Goal: Information Seeking & Learning: Compare options

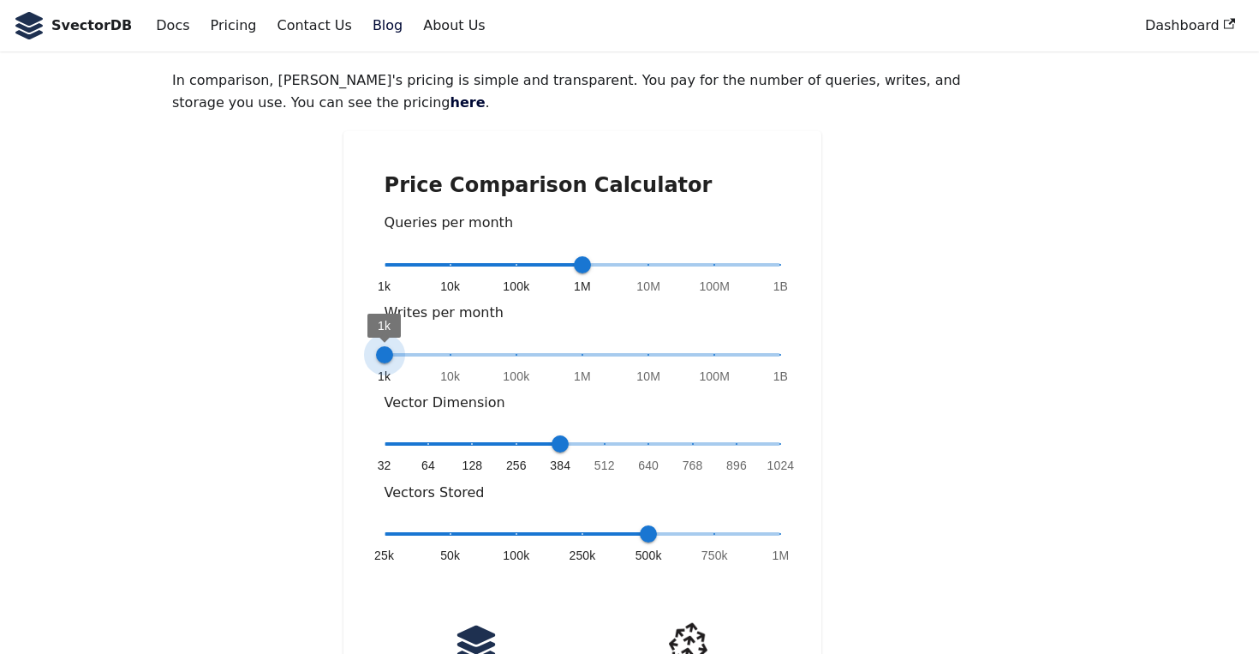
click at [386, 353] on span at bounding box center [386, 354] width 2 height 3
type input "*"
click at [447, 353] on span at bounding box center [583, 354] width 397 height 3
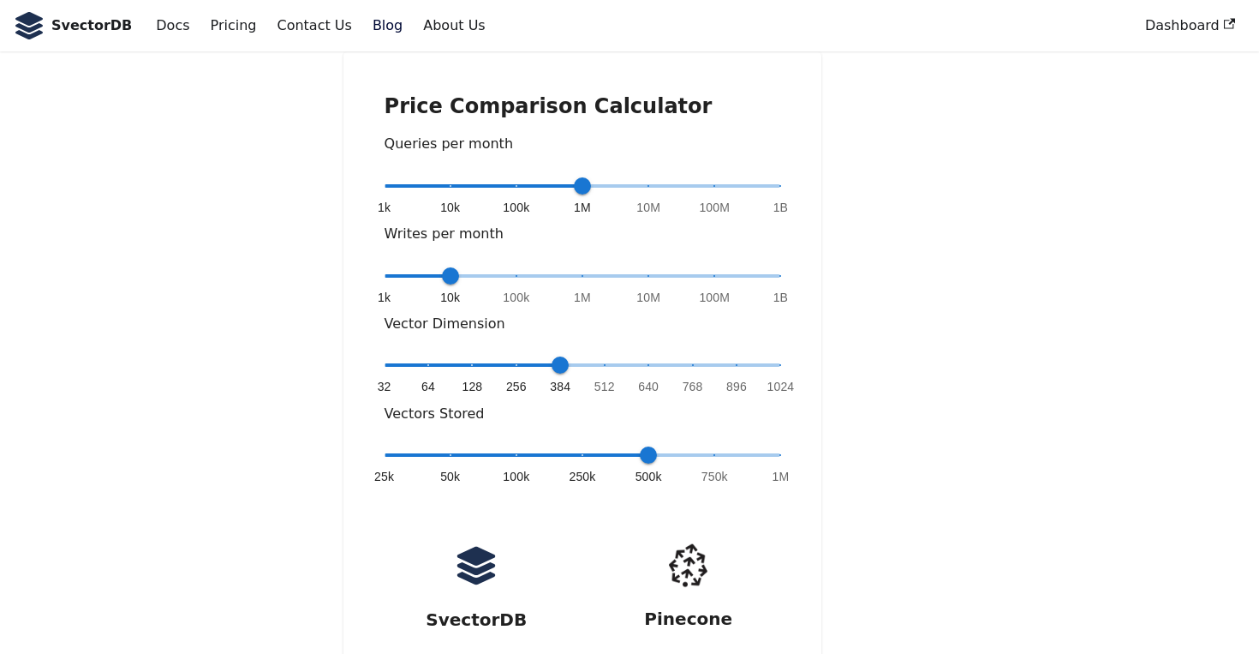
scroll to position [303, 0]
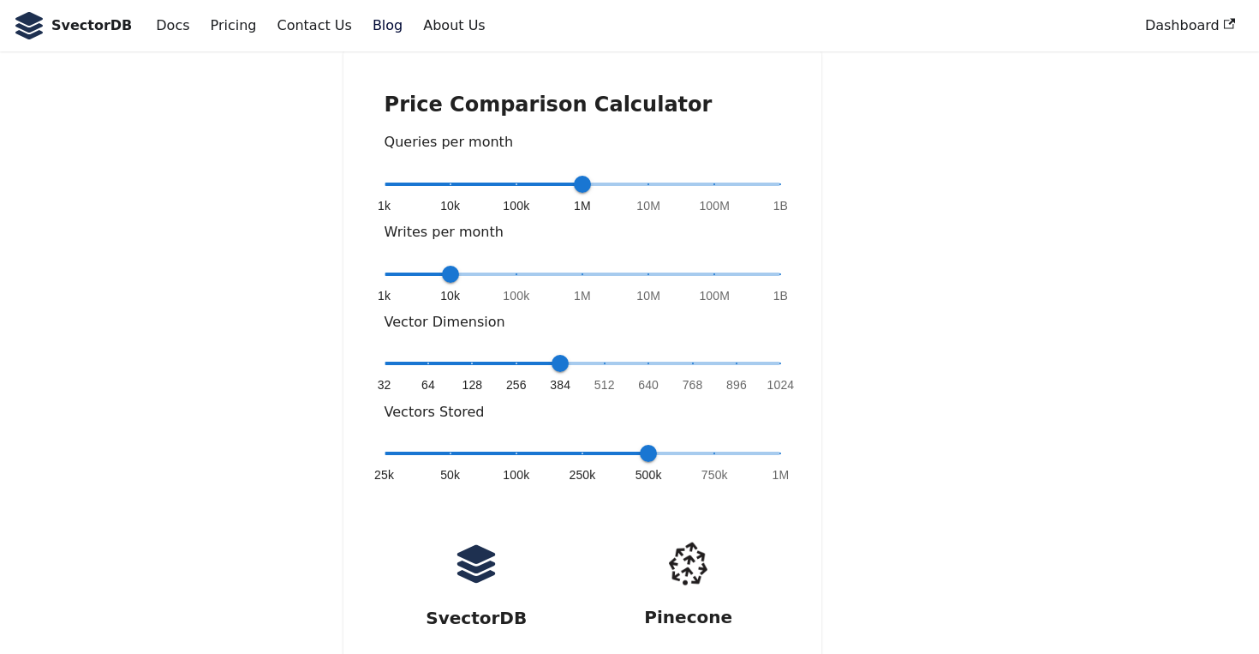
type input "*"
click at [780, 361] on span at bounding box center [583, 362] width 397 height 3
type input "*"
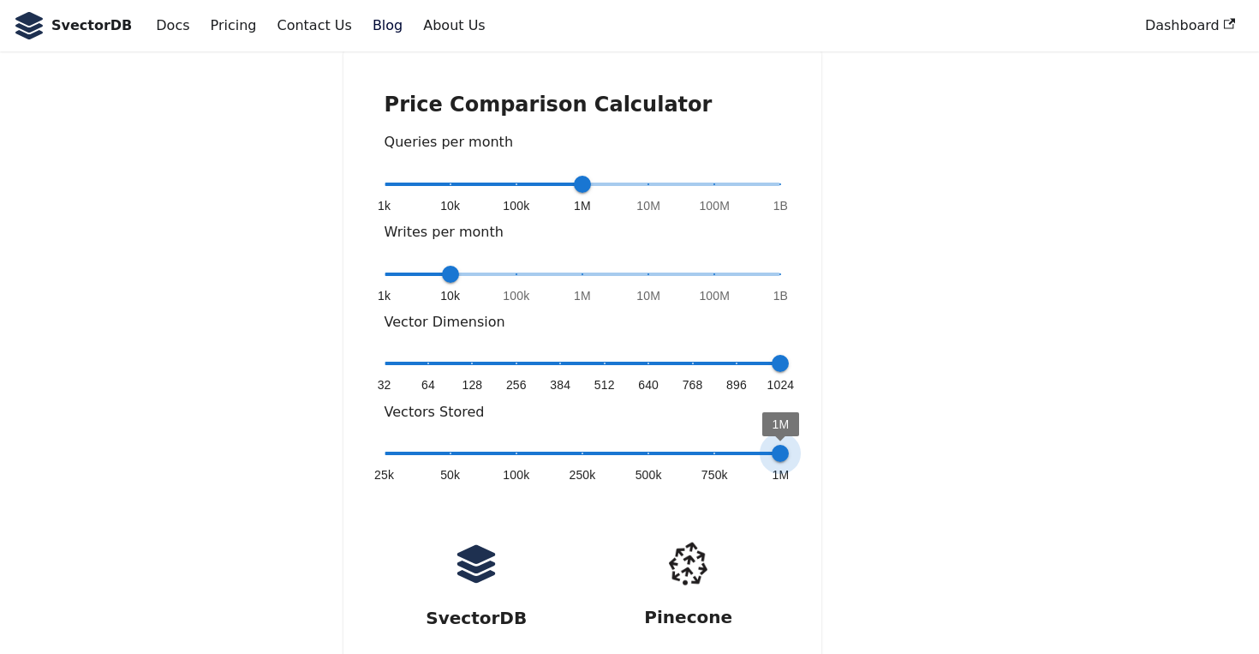
click at [778, 440] on span "25k 50k 100k 250k 500k 750k 1M 1M" at bounding box center [583, 453] width 397 height 26
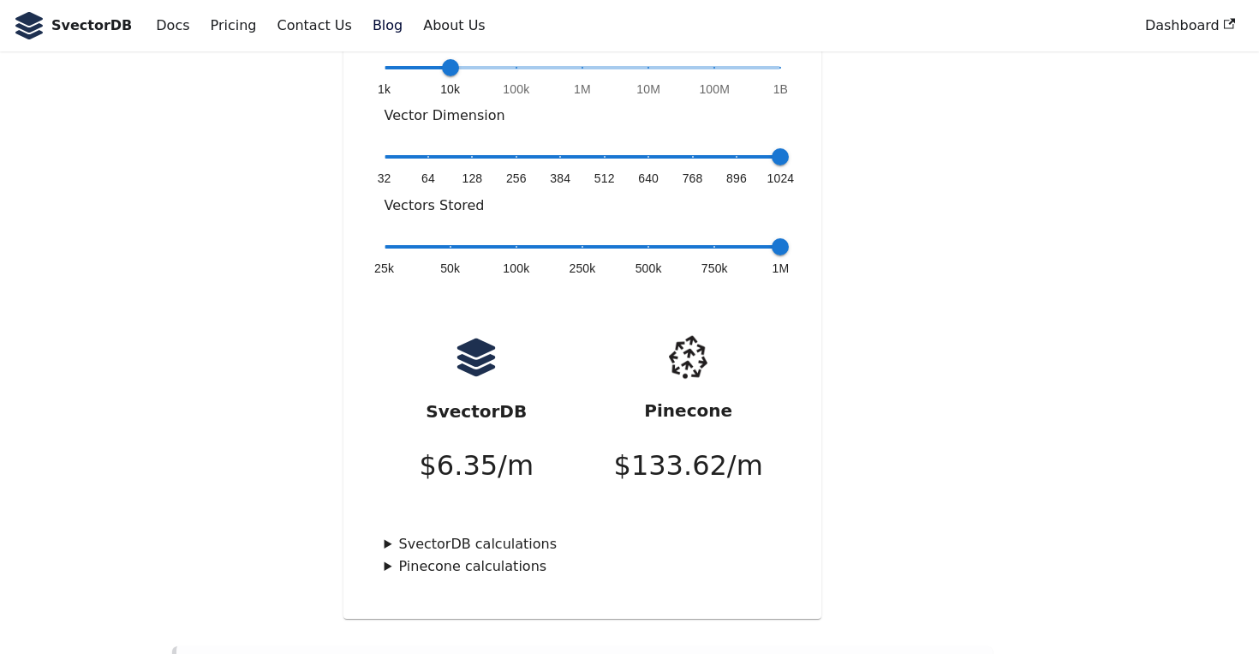
scroll to position [492, 0]
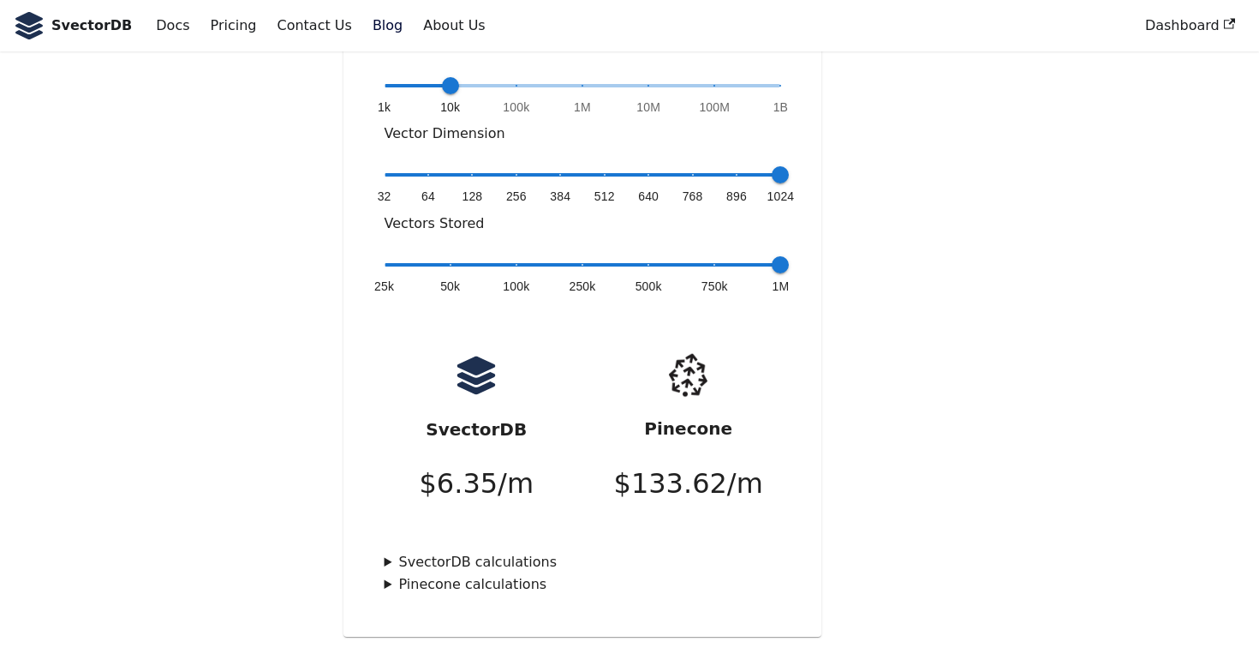
click at [388, 551] on summary "SvectorDB calculations" at bounding box center [583, 562] width 397 height 22
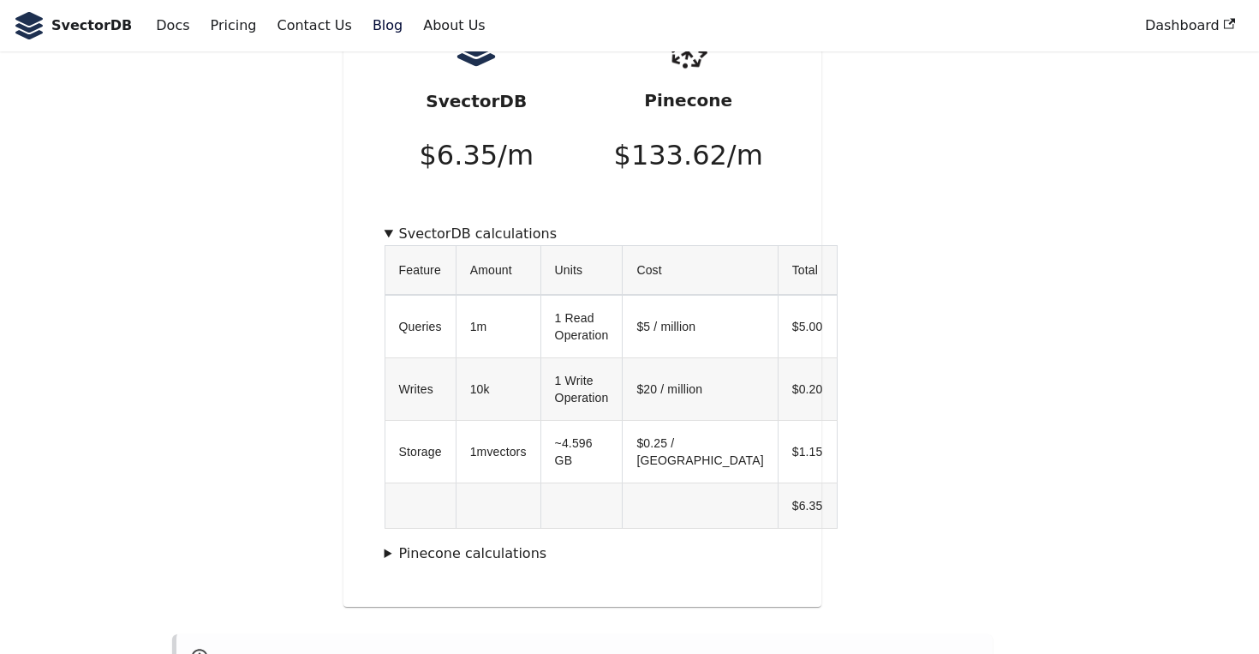
scroll to position [907, 0]
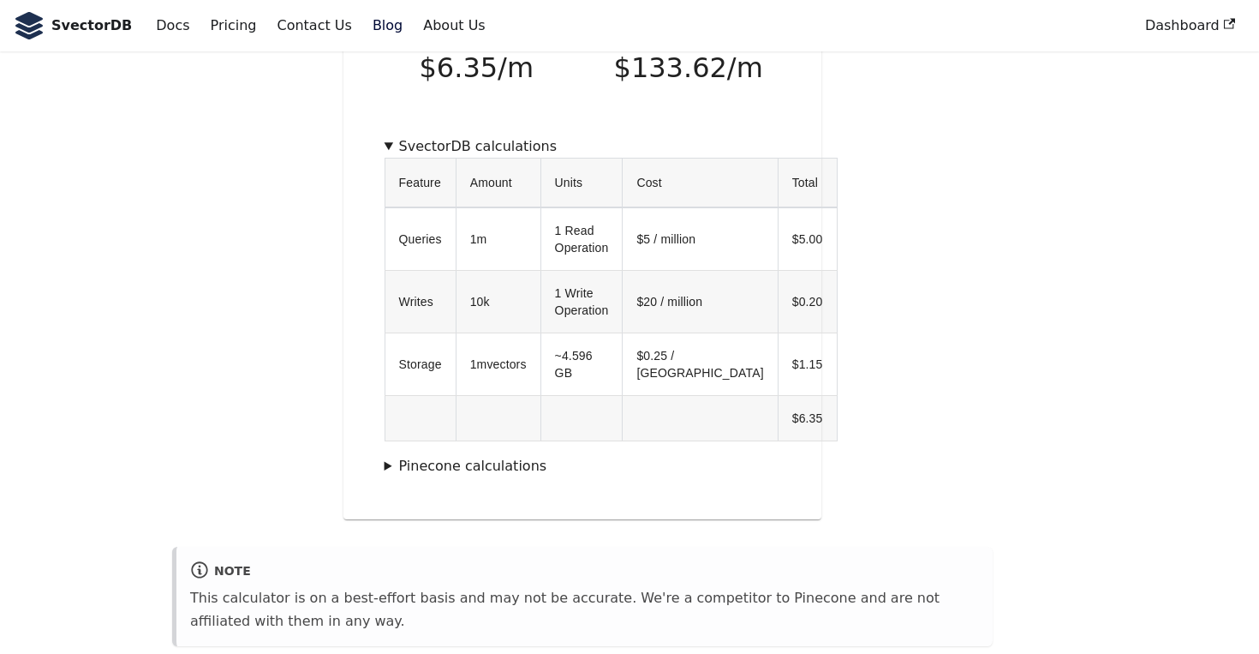
click at [386, 455] on summary "Pinecone calculations" at bounding box center [583, 466] width 397 height 22
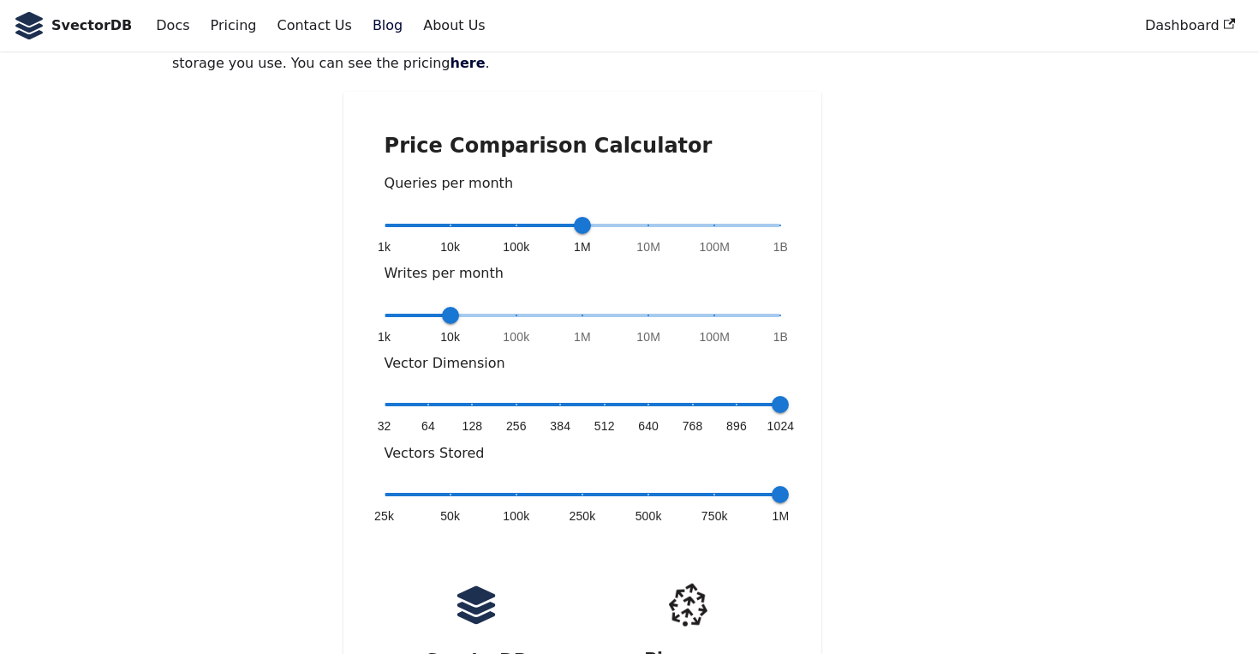
scroll to position [0, 0]
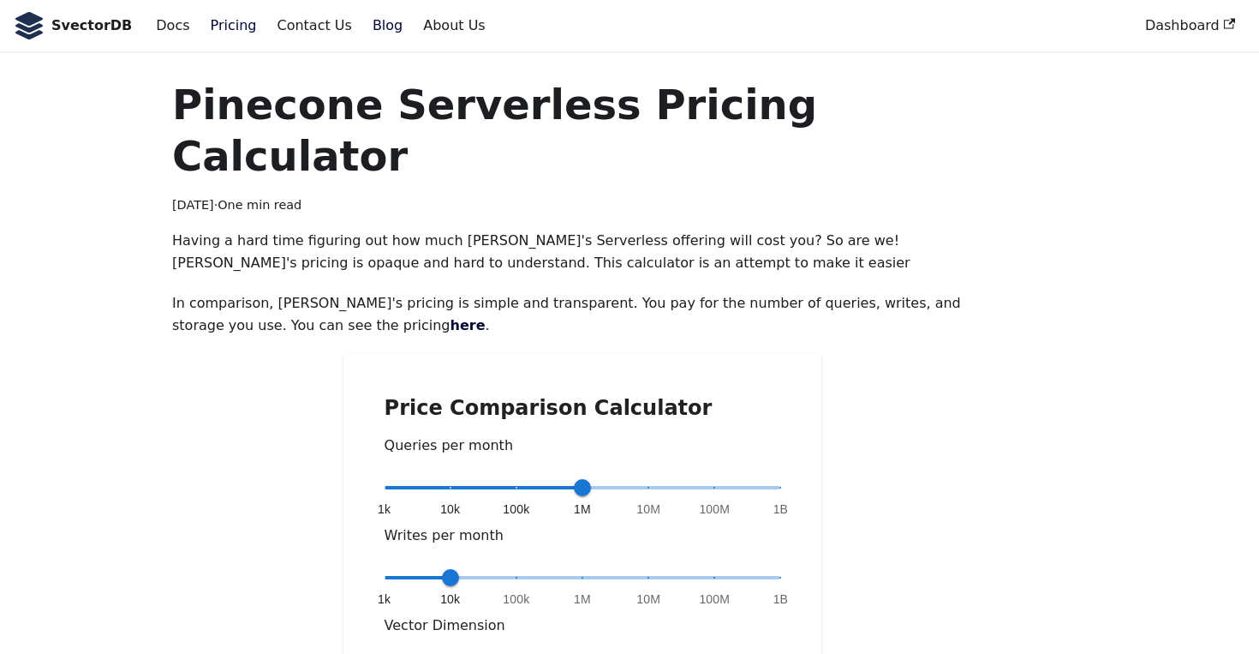
click at [218, 28] on link "Pricing" at bounding box center [233, 25] width 67 height 29
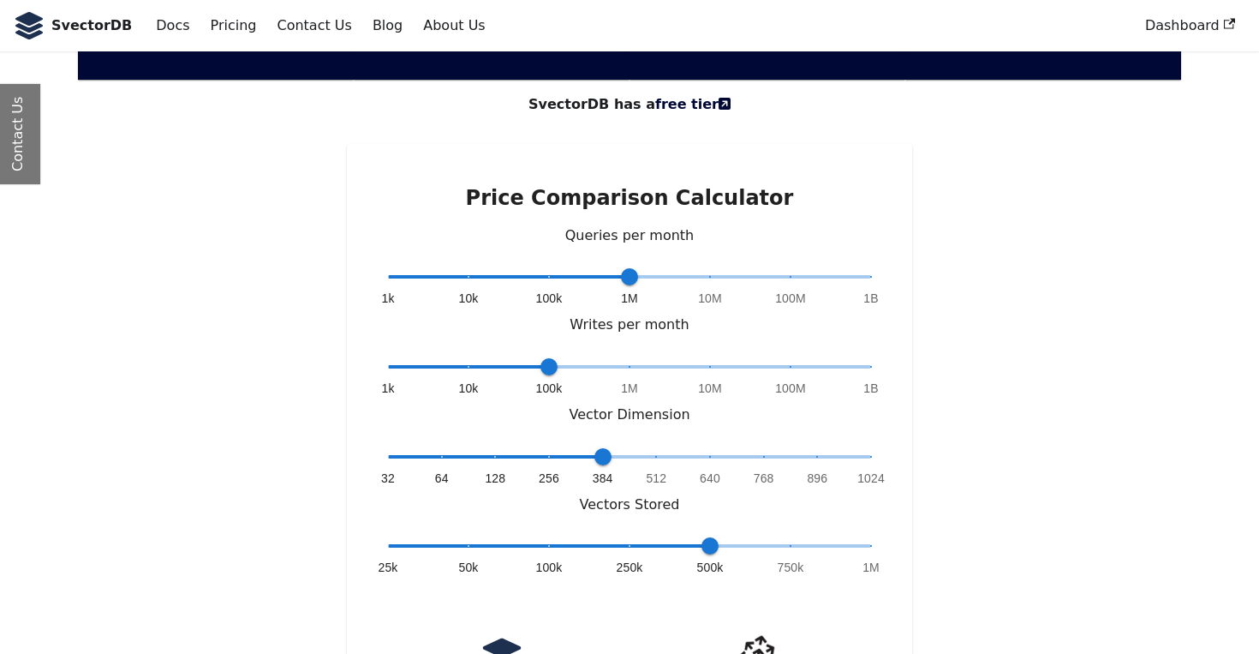
scroll to position [3560, 0]
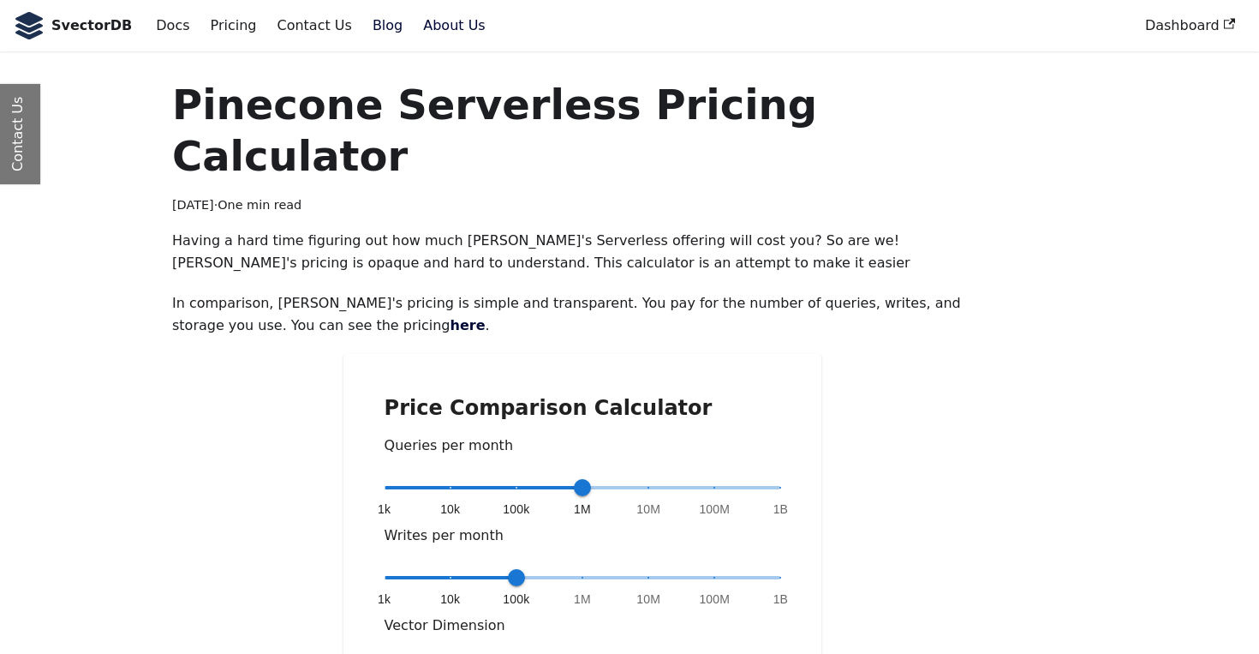
click at [432, 34] on link "About Us" at bounding box center [454, 25] width 82 height 29
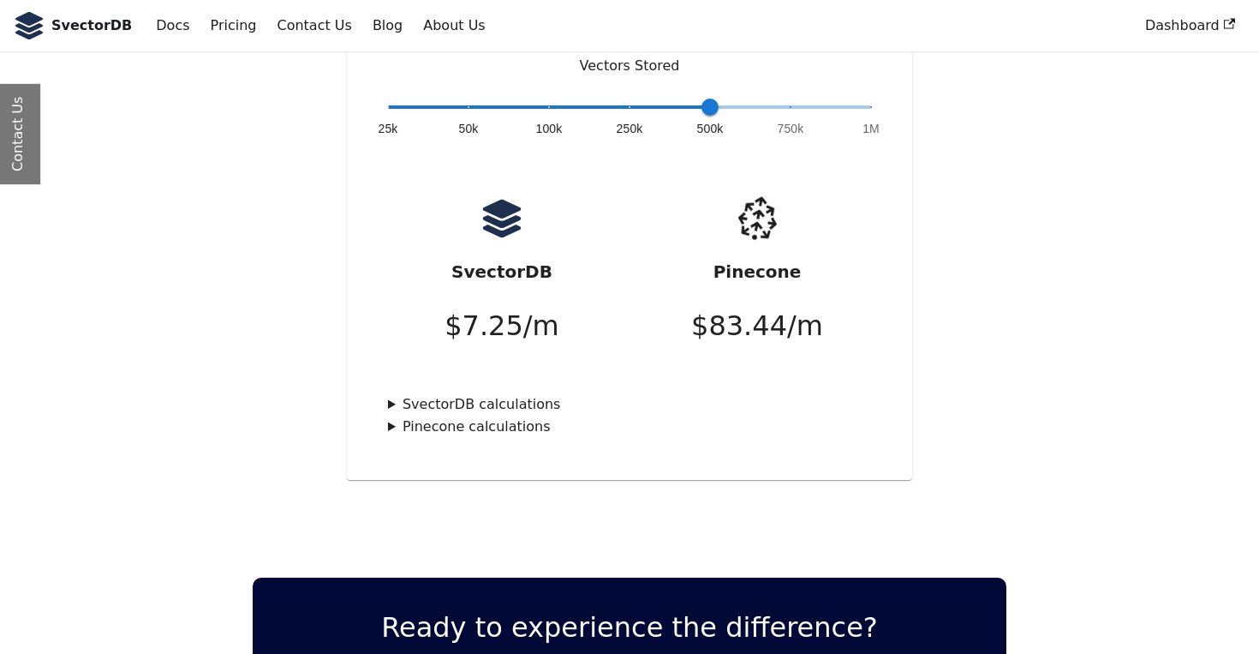
scroll to position [3343, 0]
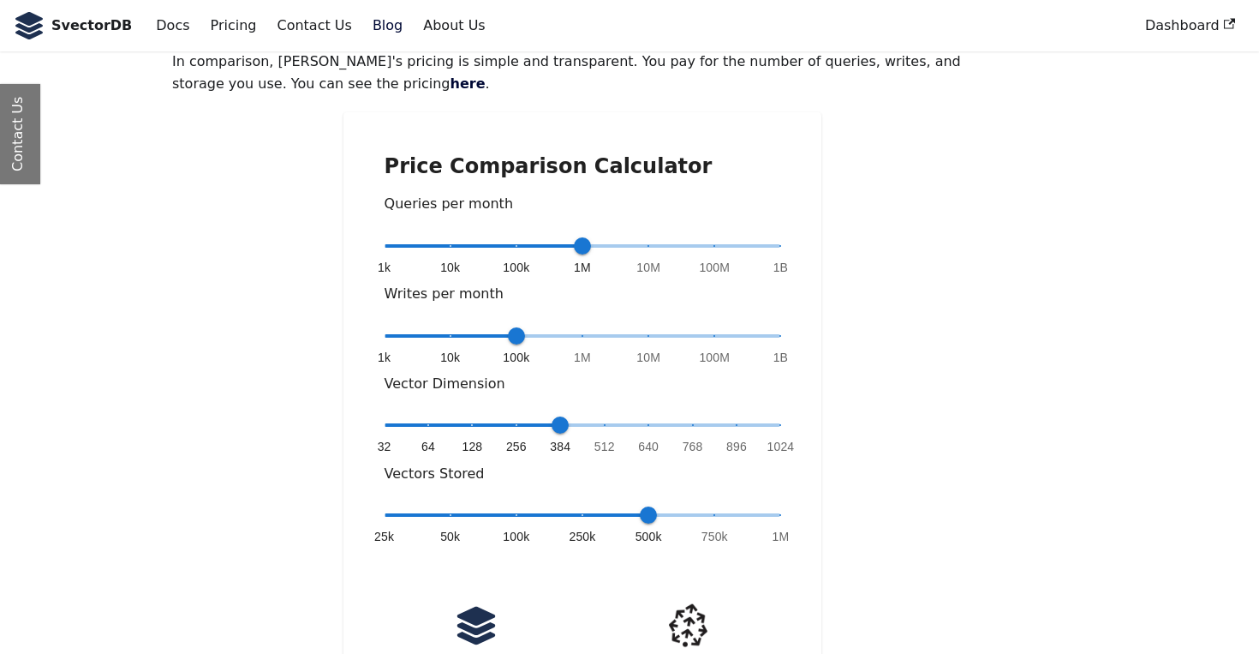
scroll to position [242, 0]
type input "*"
click at [451, 333] on span at bounding box center [451, 334] width 132 height 3
type input "*"
click at [774, 422] on span at bounding box center [583, 423] width 397 height 3
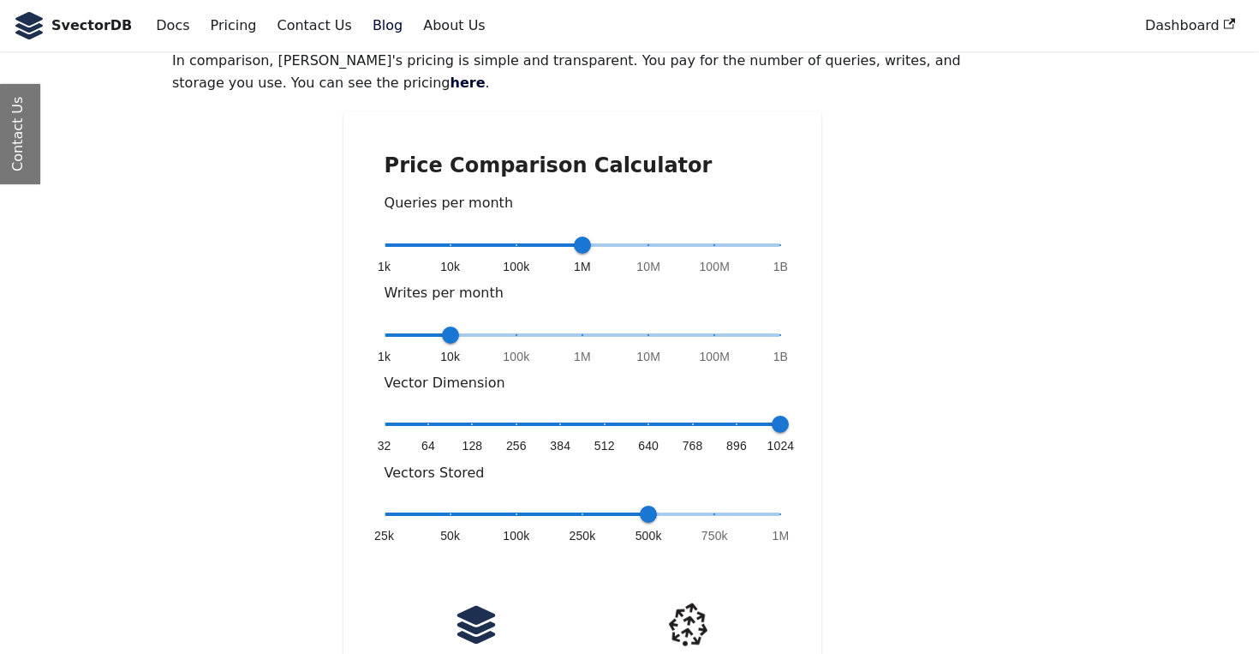
type input "*"
click at [650, 232] on span "1k 10k 100k 1M 10M 100M 1B 10M" at bounding box center [583, 245] width 397 height 26
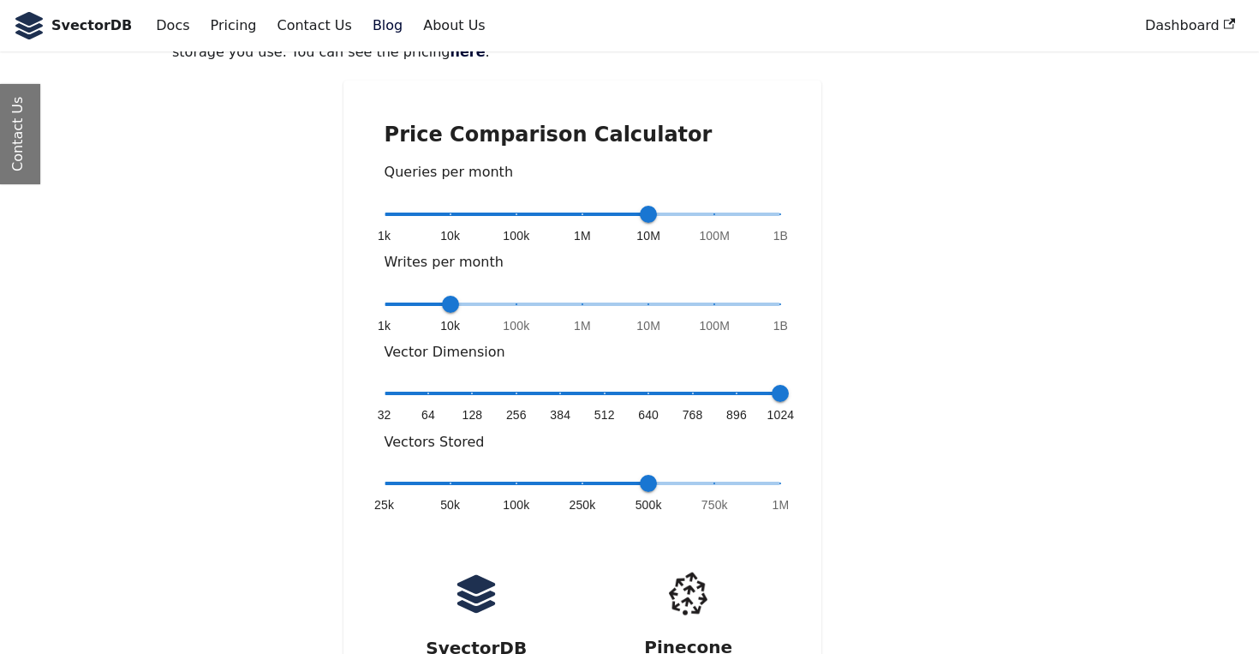
scroll to position [236, 0]
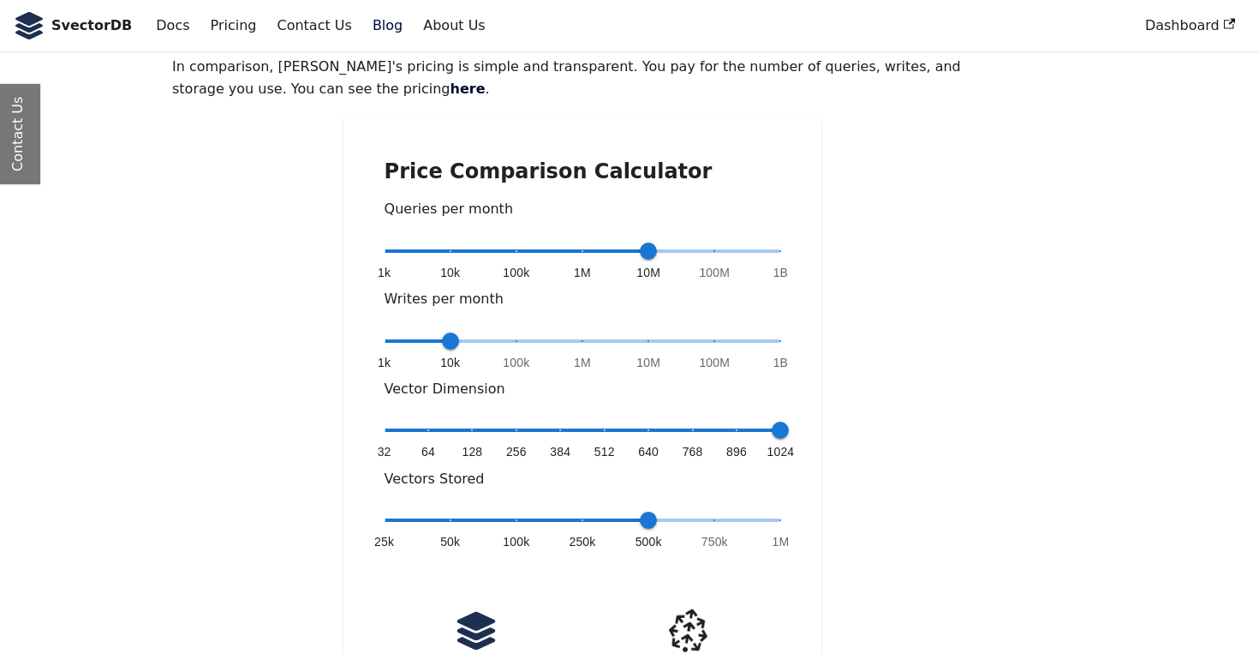
type input "*"
click at [780, 519] on span at bounding box center [781, 520] width 2 height 2
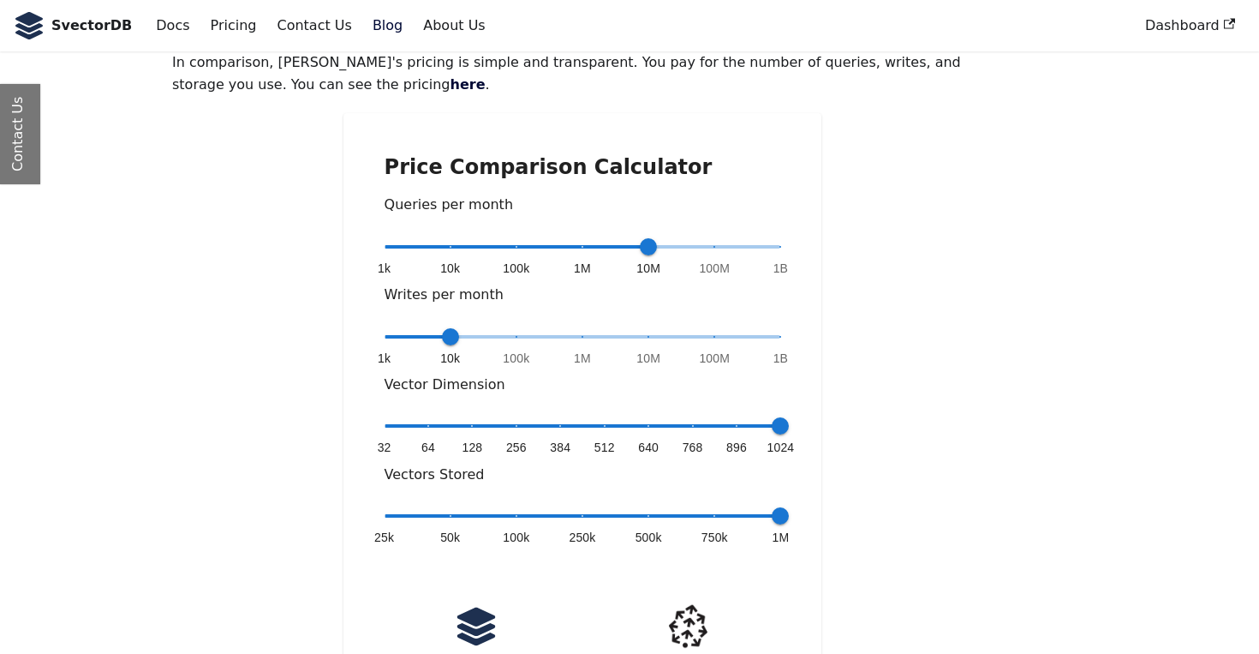
scroll to position [142, 0]
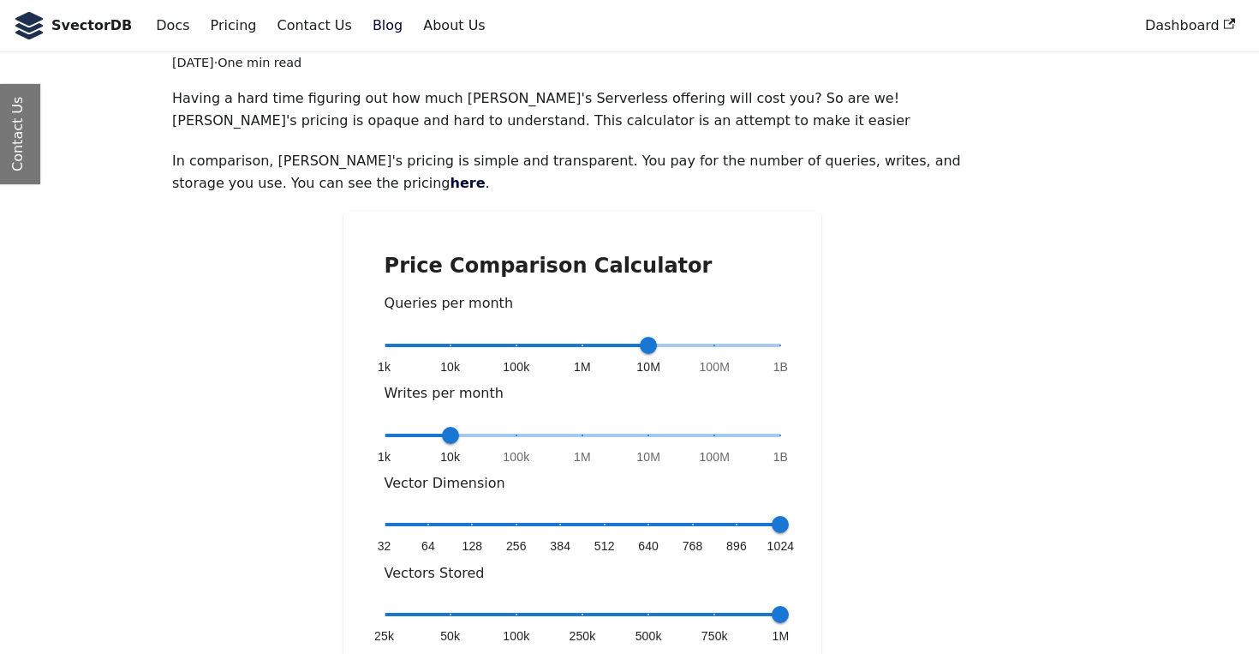
click at [583, 332] on span "1k 10k 100k 1M 10M 100M 1B 10M" at bounding box center [583, 345] width 397 height 26
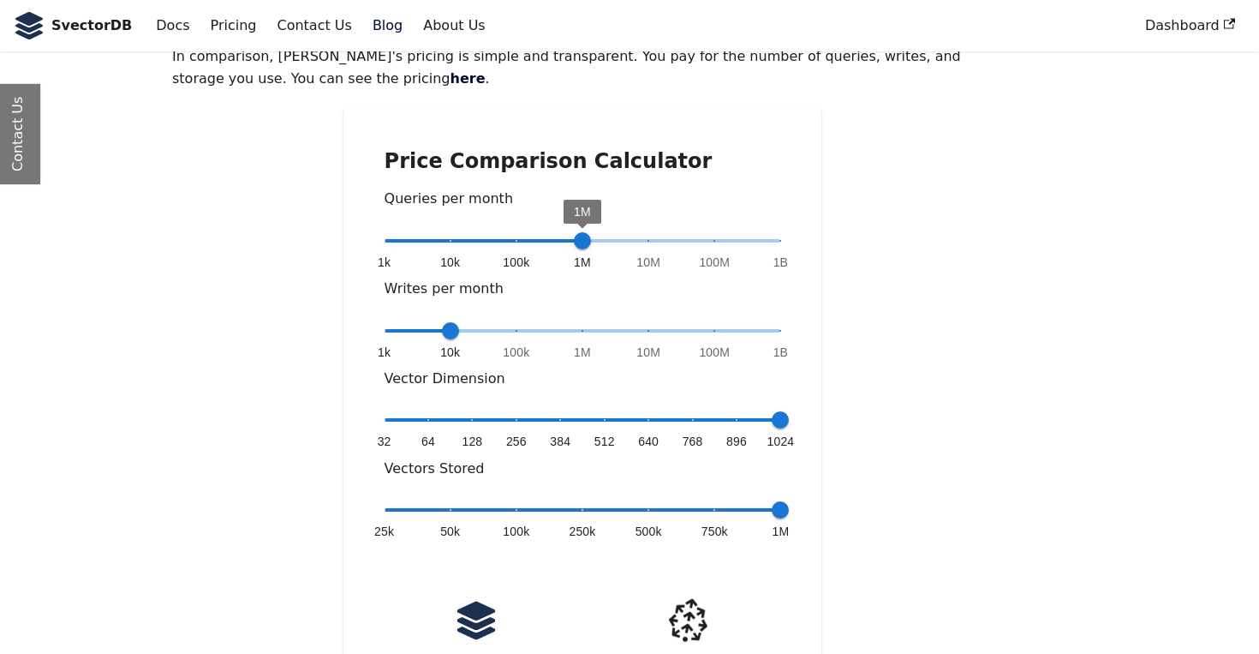
scroll to position [246, 0]
type input "*"
click at [648, 229] on span "1k 10k 100k 1M 10M 100M 1B 10M" at bounding box center [583, 242] width 397 height 26
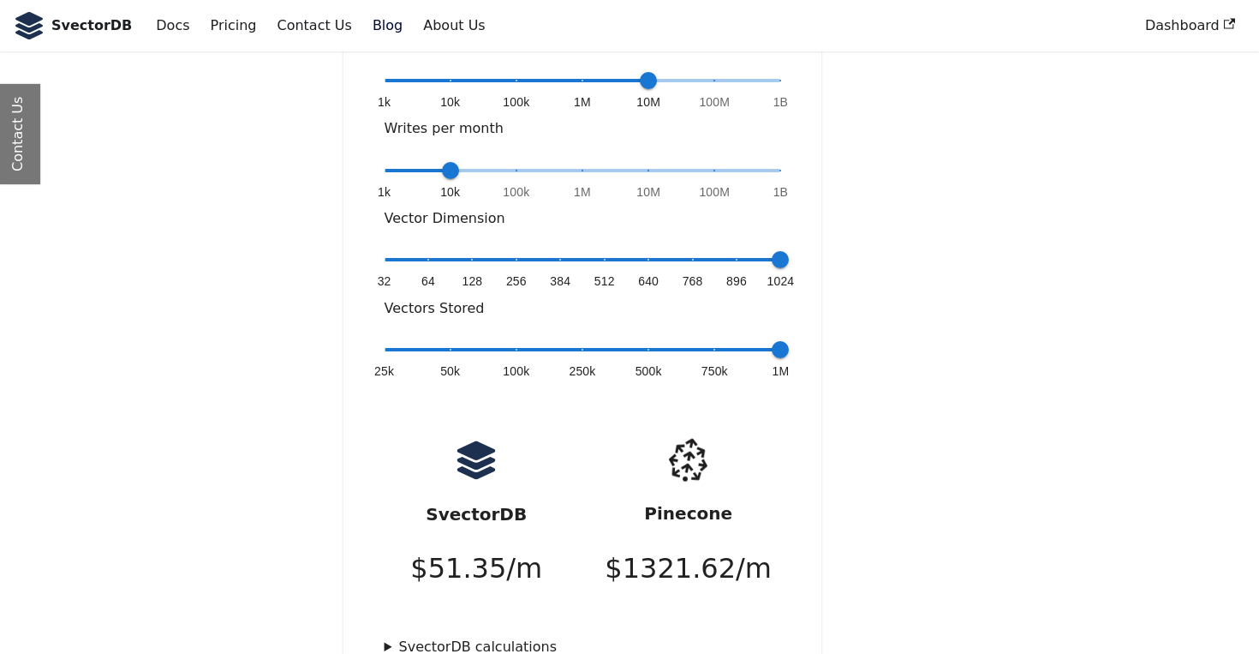
scroll to position [635, 0]
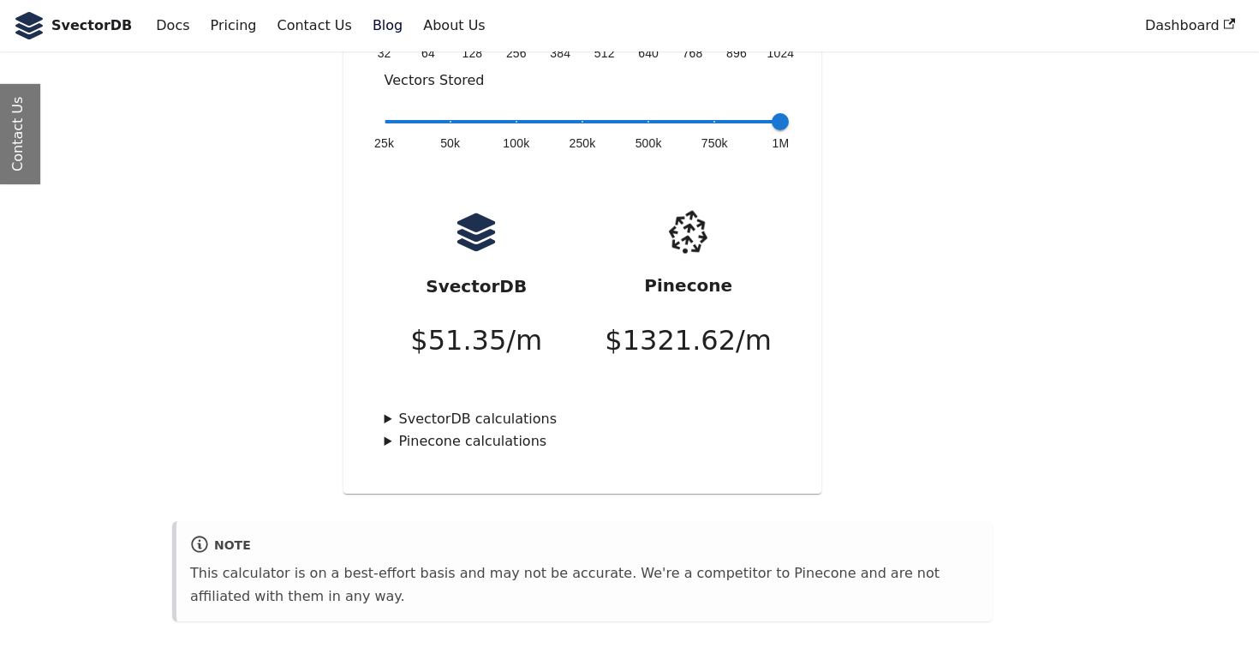
click at [386, 408] on summary "SvectorDB calculations" at bounding box center [583, 419] width 397 height 22
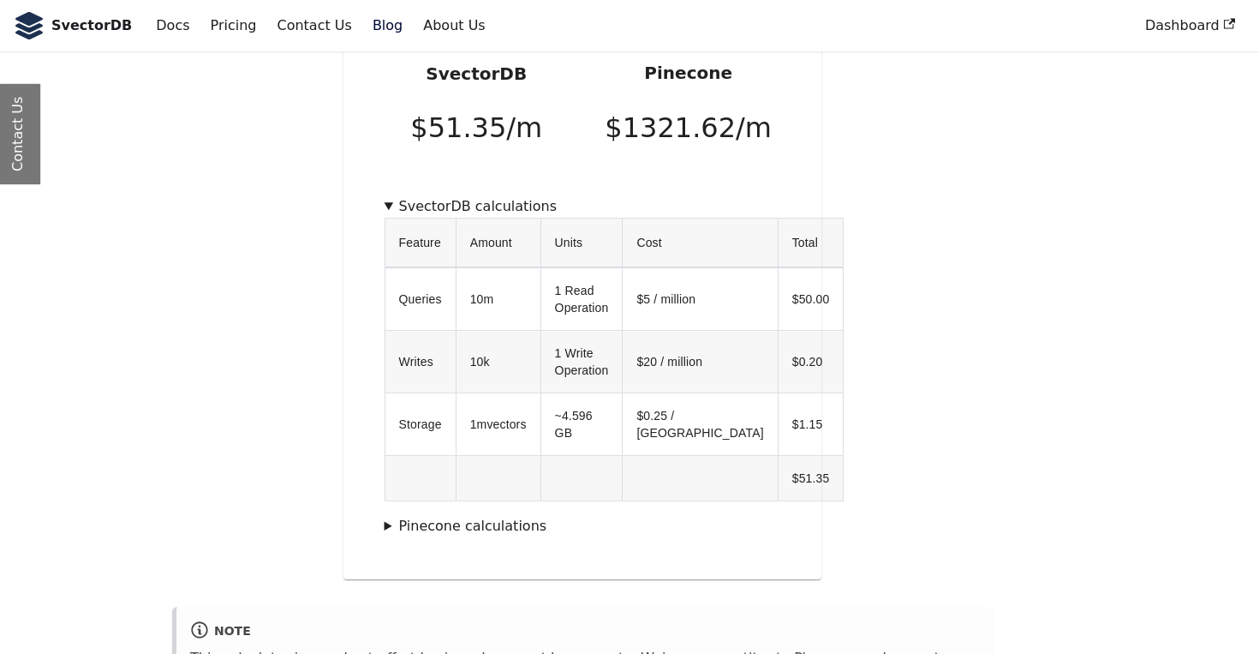
scroll to position [856, 0]
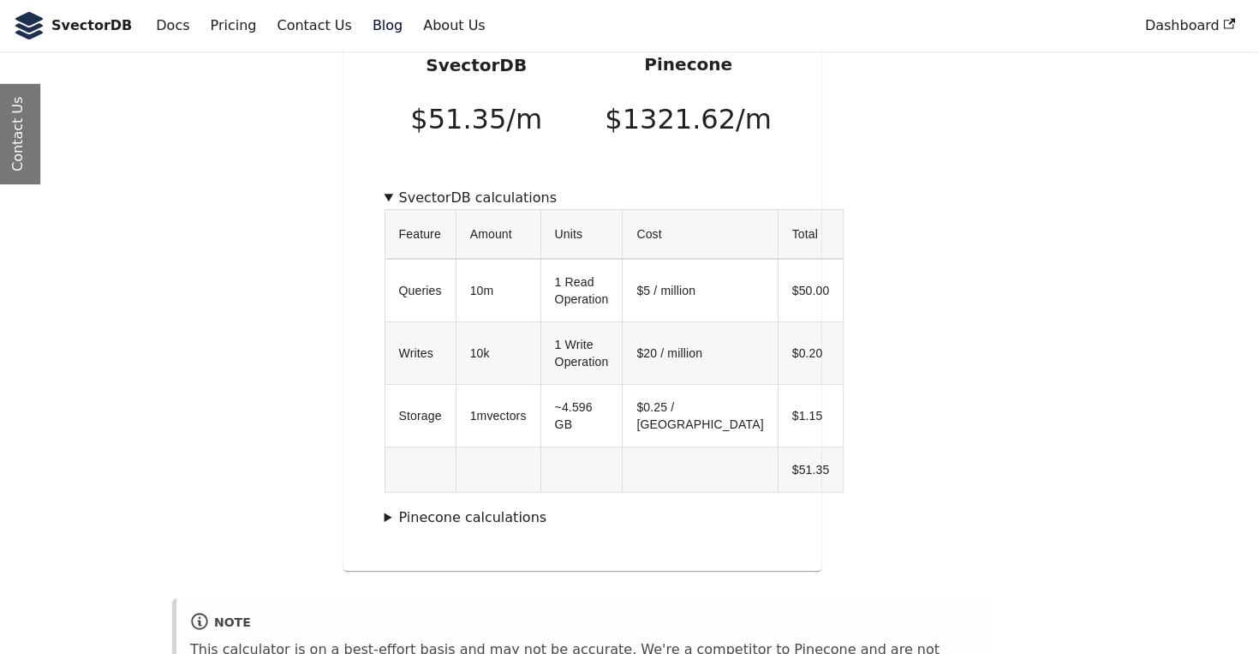
click at [481, 506] on summary "Pinecone calculations" at bounding box center [583, 517] width 397 height 22
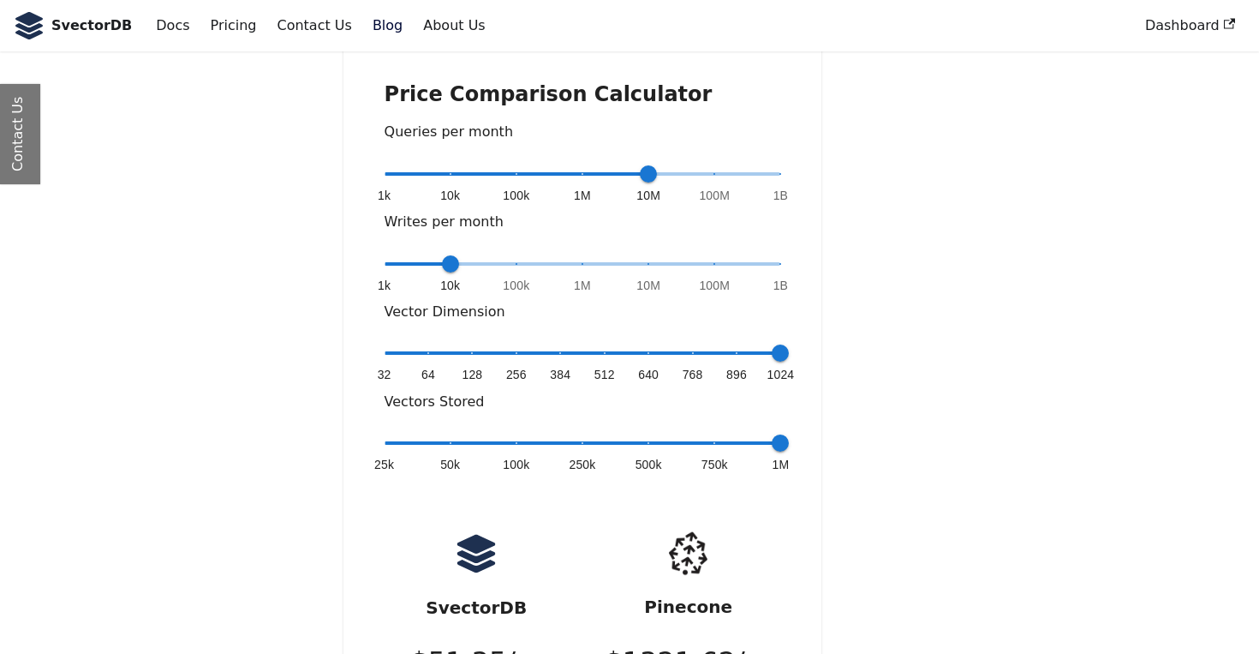
scroll to position [284, 0]
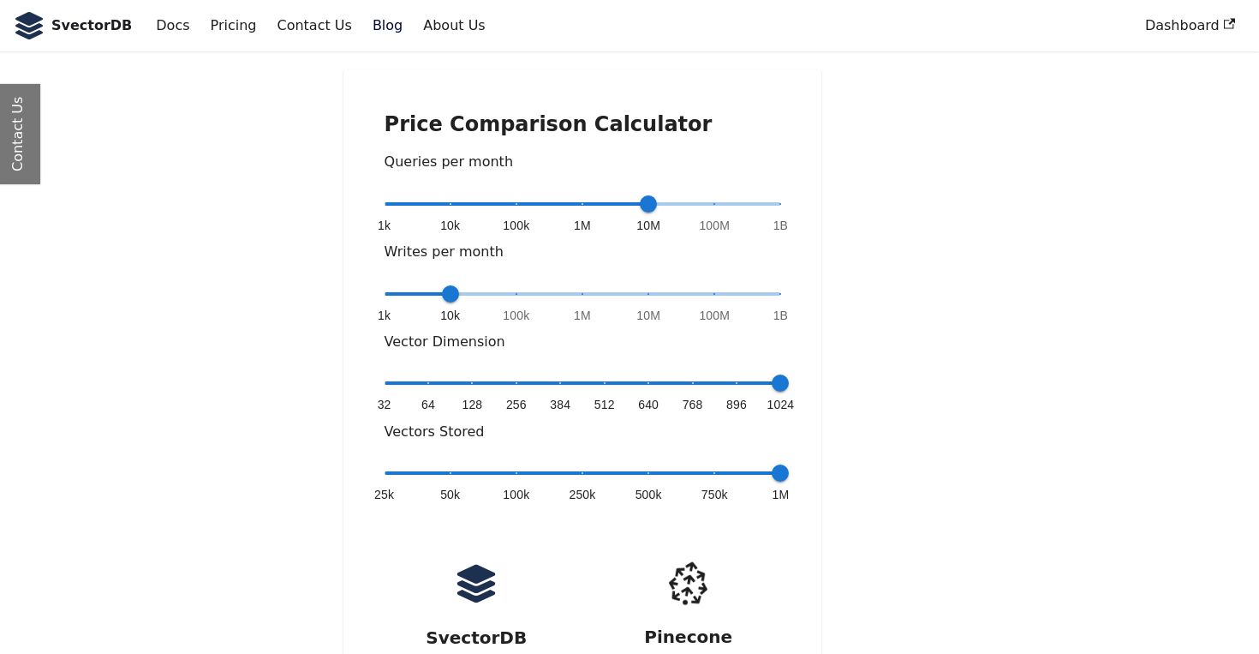
type input "*"
click at [386, 281] on span "1k 10k 100k 1M 10M 100M 1B 10k" at bounding box center [583, 294] width 397 height 26
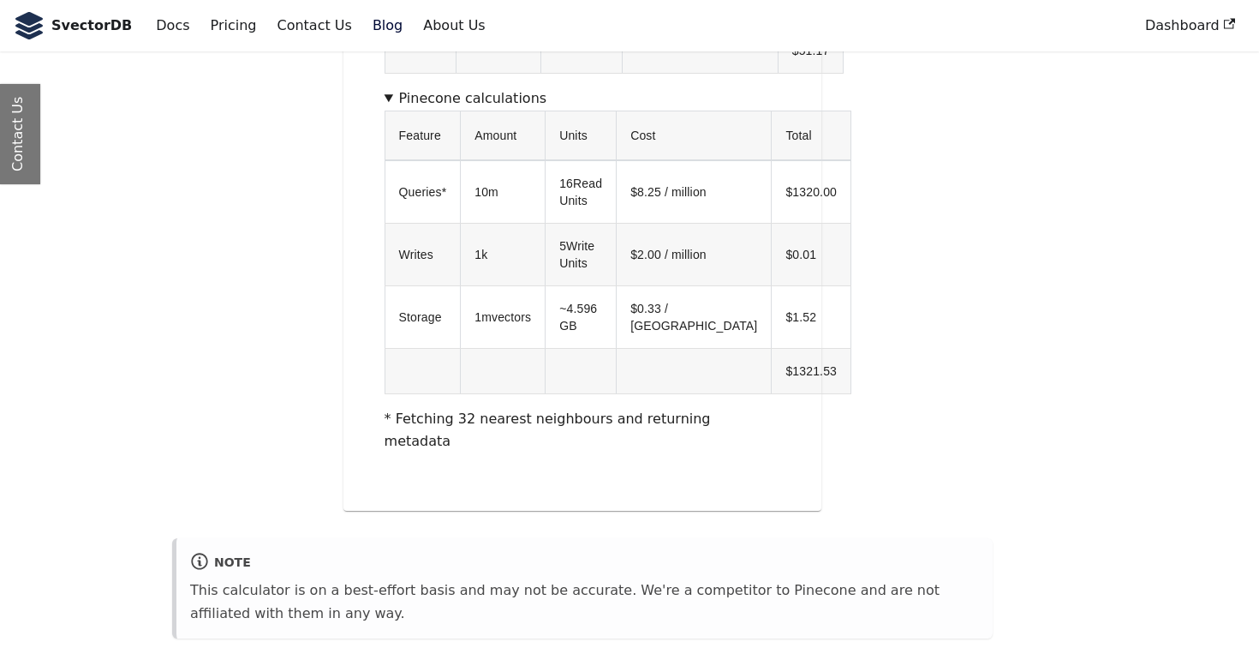
scroll to position [1317, 0]
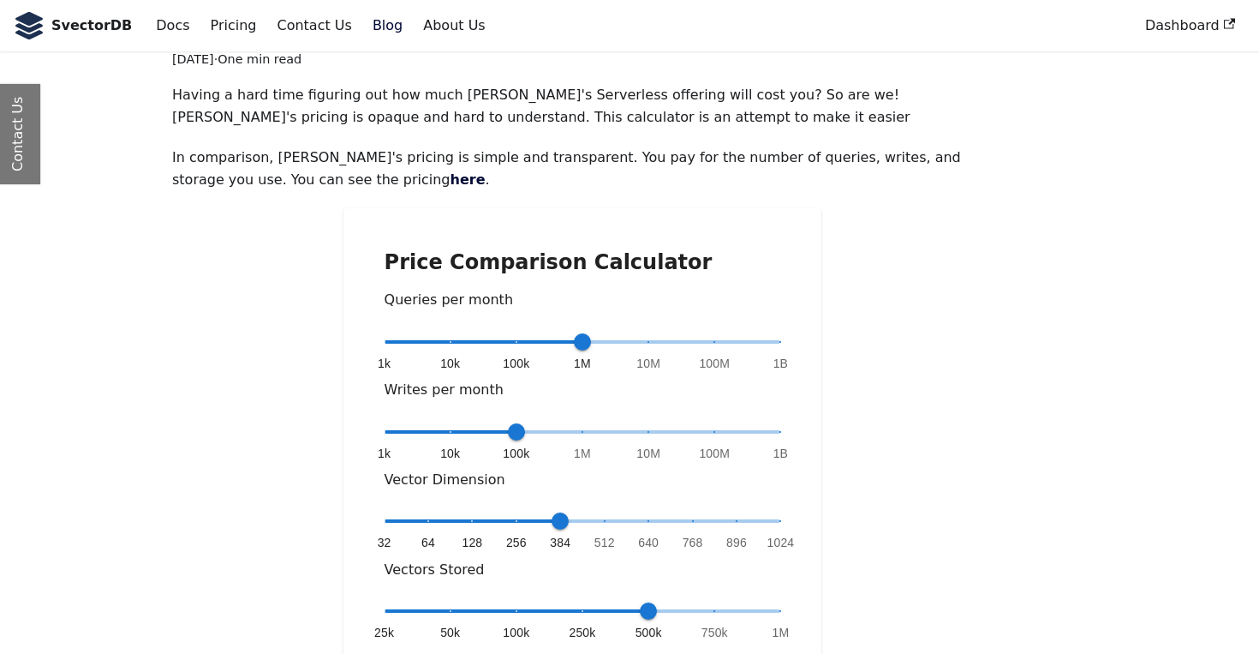
scroll to position [530, 0]
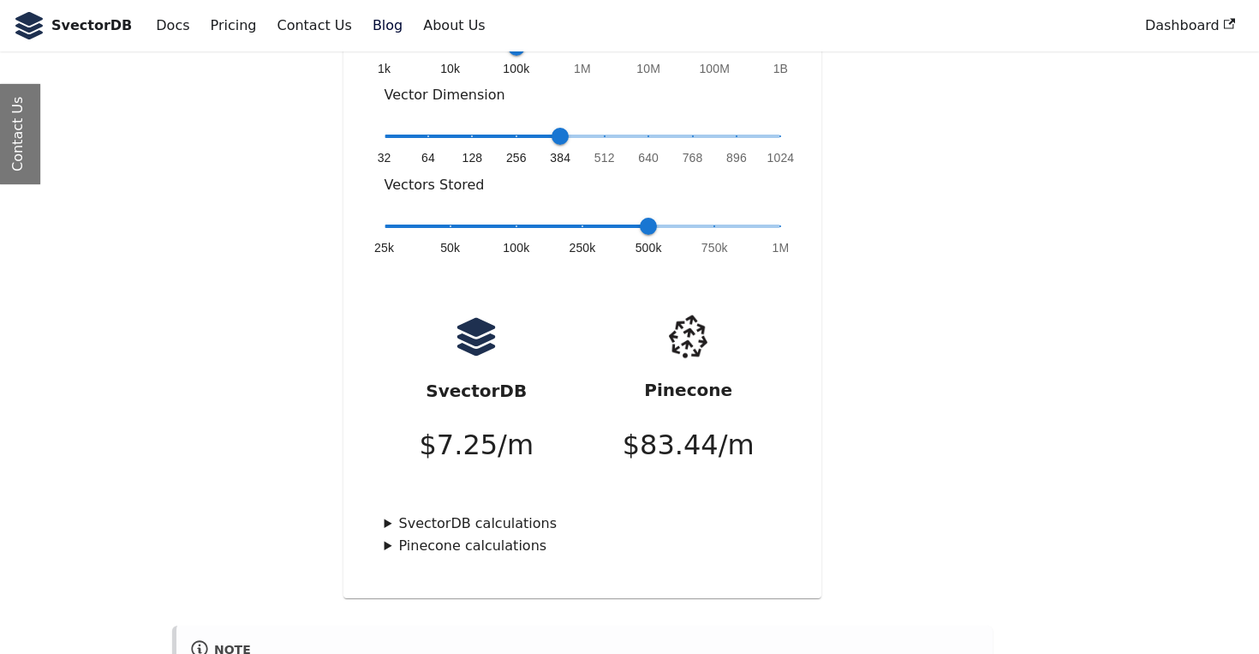
click at [384, 467] on div "Price Comparison Calculator Queries per month 1k 10k 100k 1M 10M 100M 1B 1M Wri…" at bounding box center [582, 211] width 479 height 774
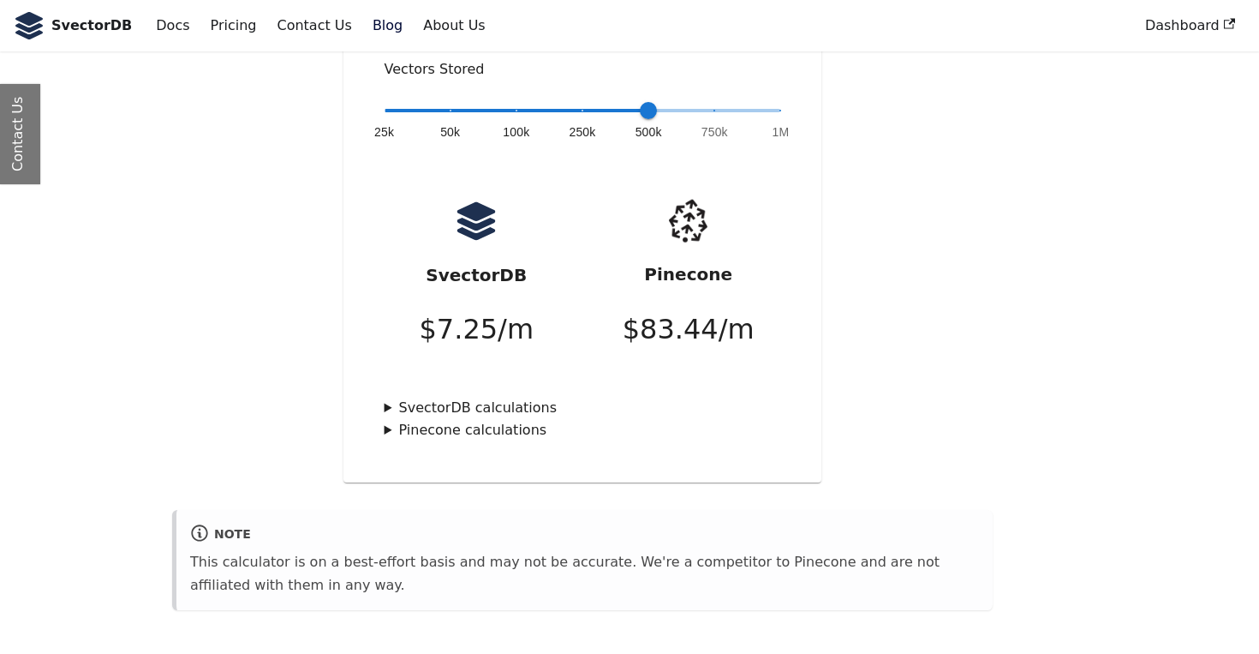
scroll to position [669, 0]
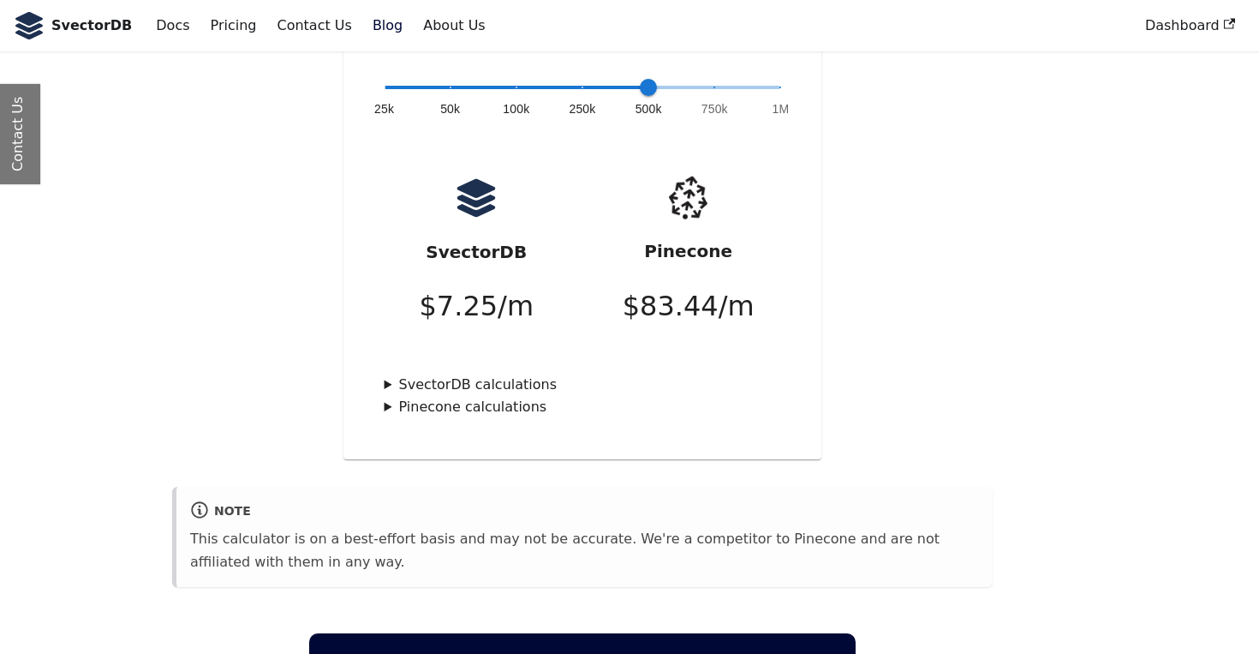
click at [388, 396] on summary "Pinecone calculations" at bounding box center [583, 407] width 397 height 22
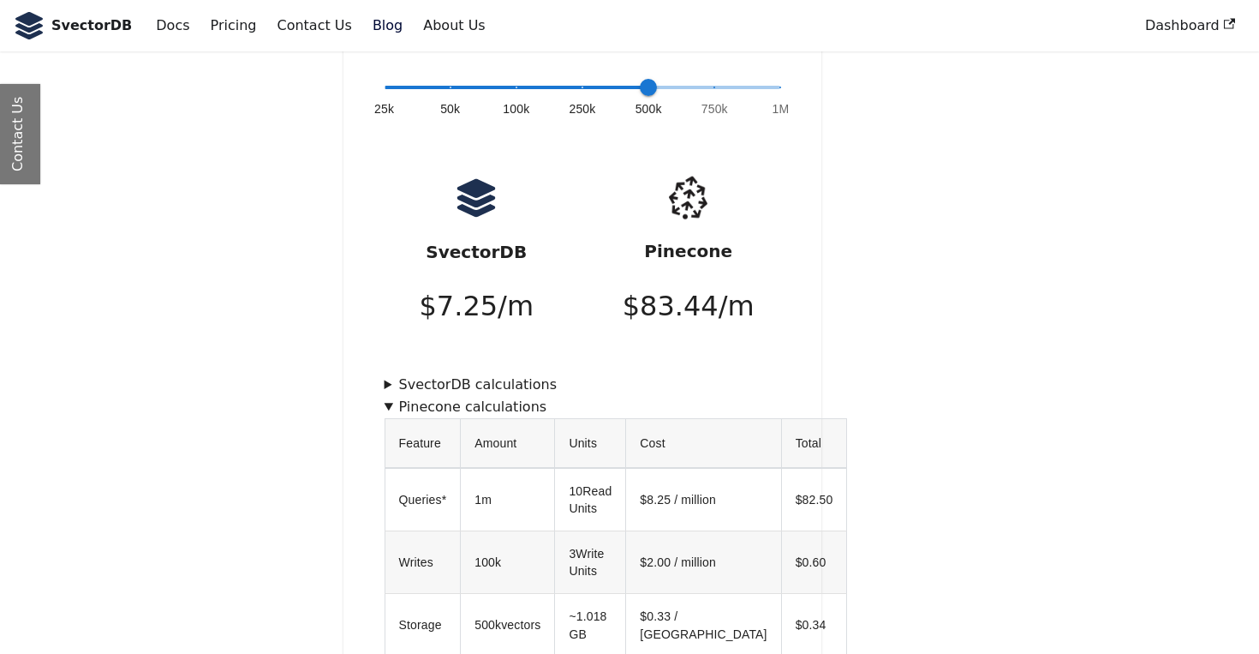
click at [387, 373] on summary "SvectorDB calculations" at bounding box center [583, 384] width 397 height 22
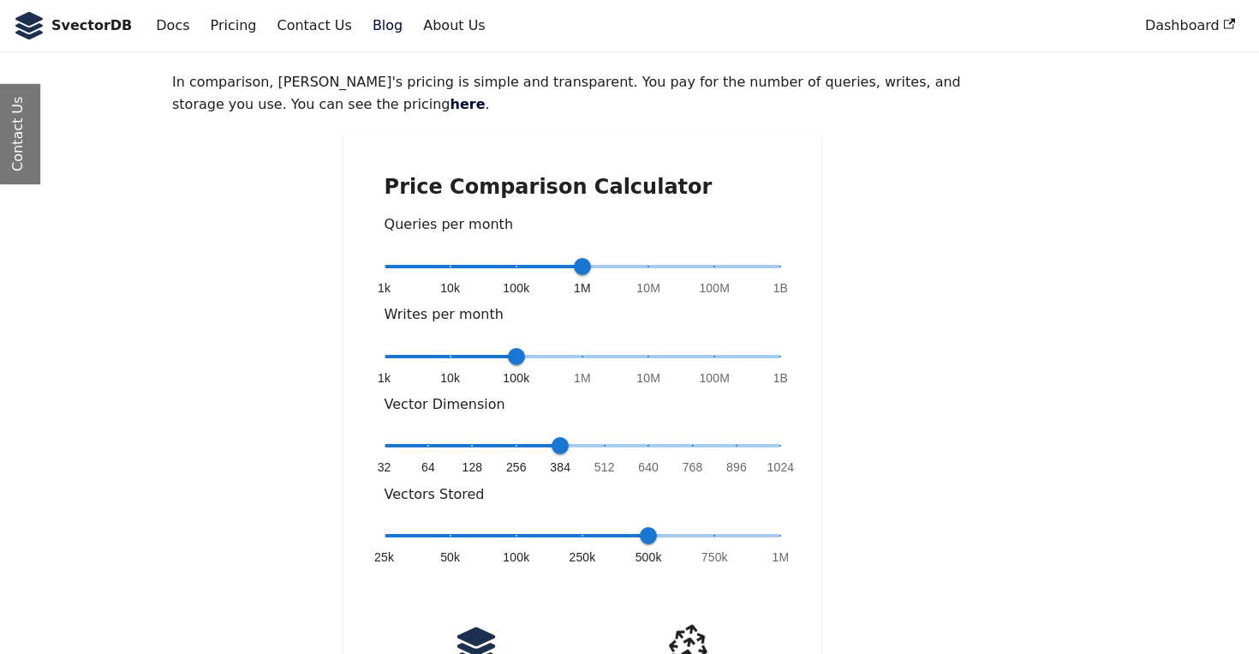
scroll to position [196, 0]
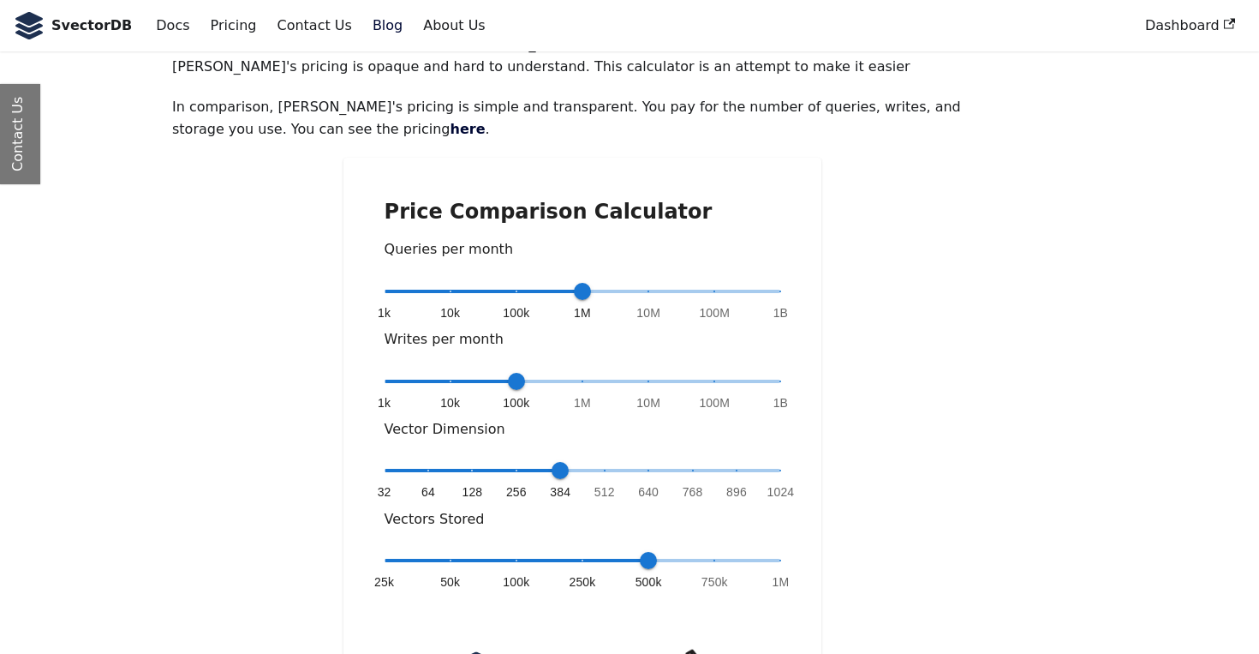
type input "*"
click at [652, 278] on span "1k 10k 100k 1M 10M 100M 1B 1M" at bounding box center [583, 291] width 397 height 26
click at [445, 368] on span "1k 10k 100k 1M 10M 100M 1B 100k" at bounding box center [583, 381] width 397 height 26
type input "*"
click at [390, 368] on span "1k 10k 100k 1M 10M 100M 1B 10k" at bounding box center [583, 381] width 397 height 26
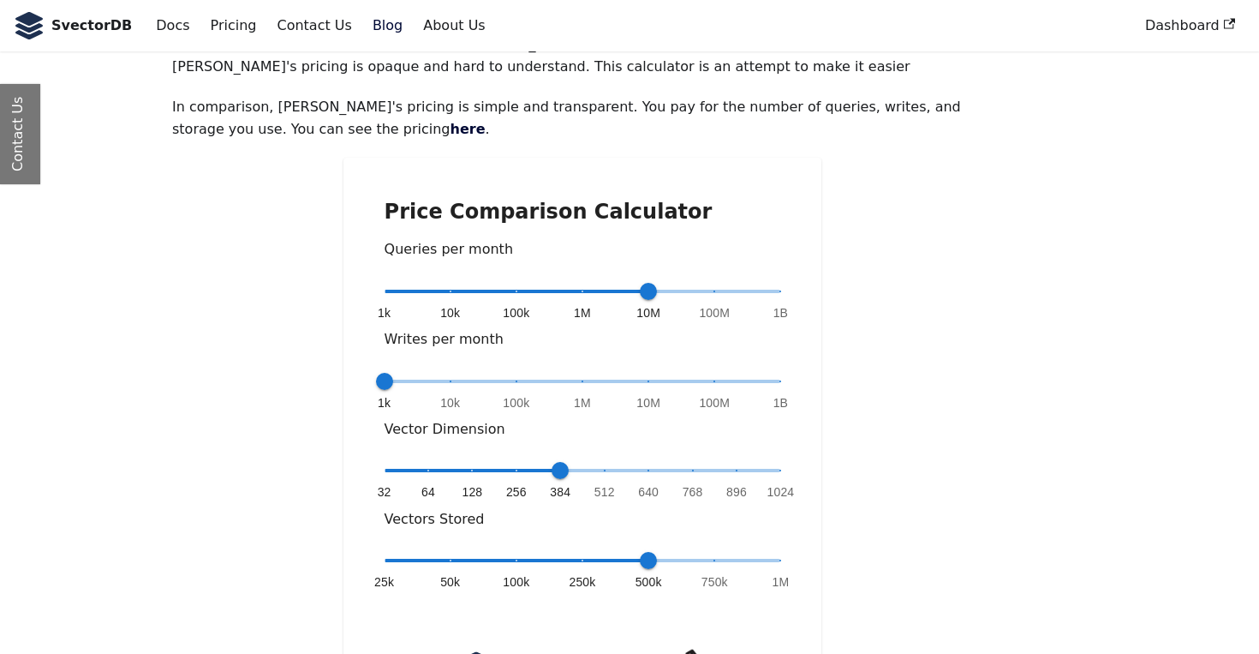
type input "*"
click at [776, 469] on span at bounding box center [583, 470] width 397 height 3
type input "*"
click at [778, 559] on span at bounding box center [583, 560] width 397 height 3
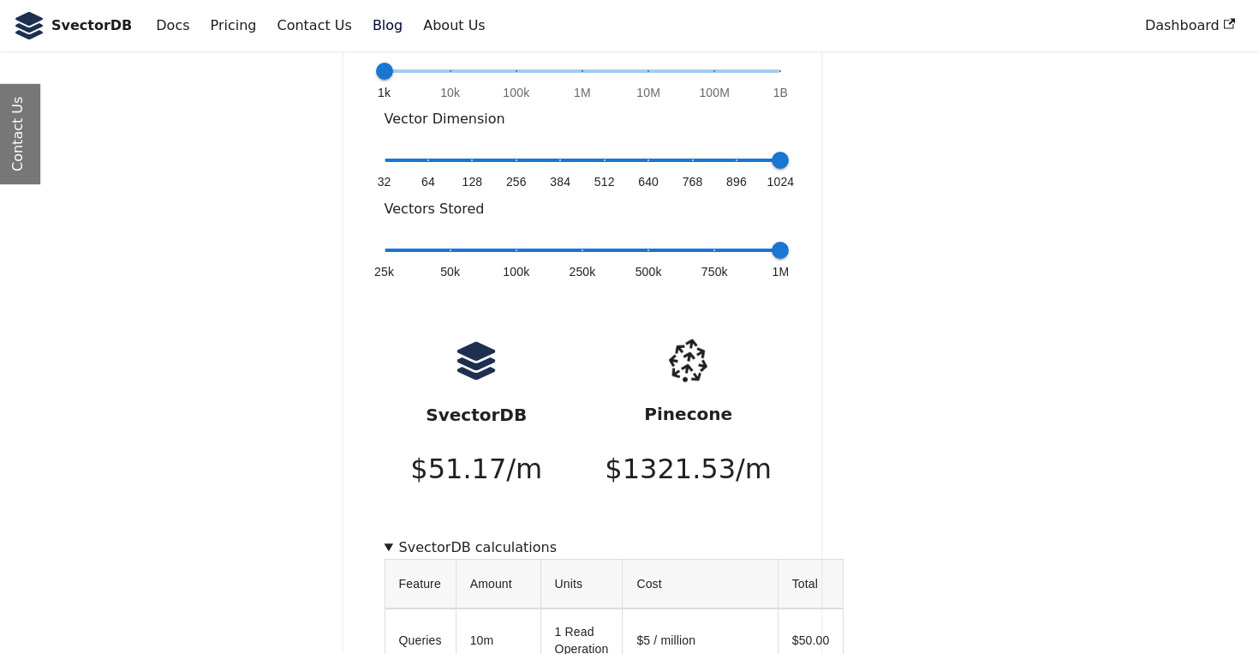
scroll to position [0, 0]
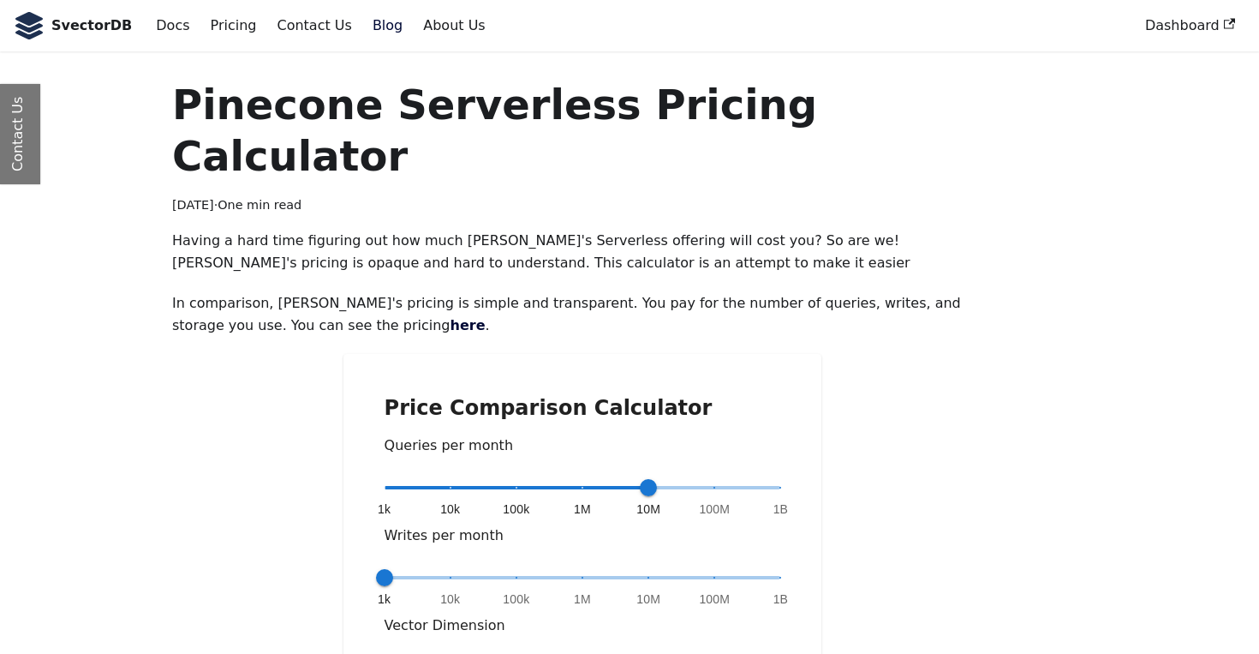
click at [362, 26] on link "Blog" at bounding box center [387, 25] width 51 height 29
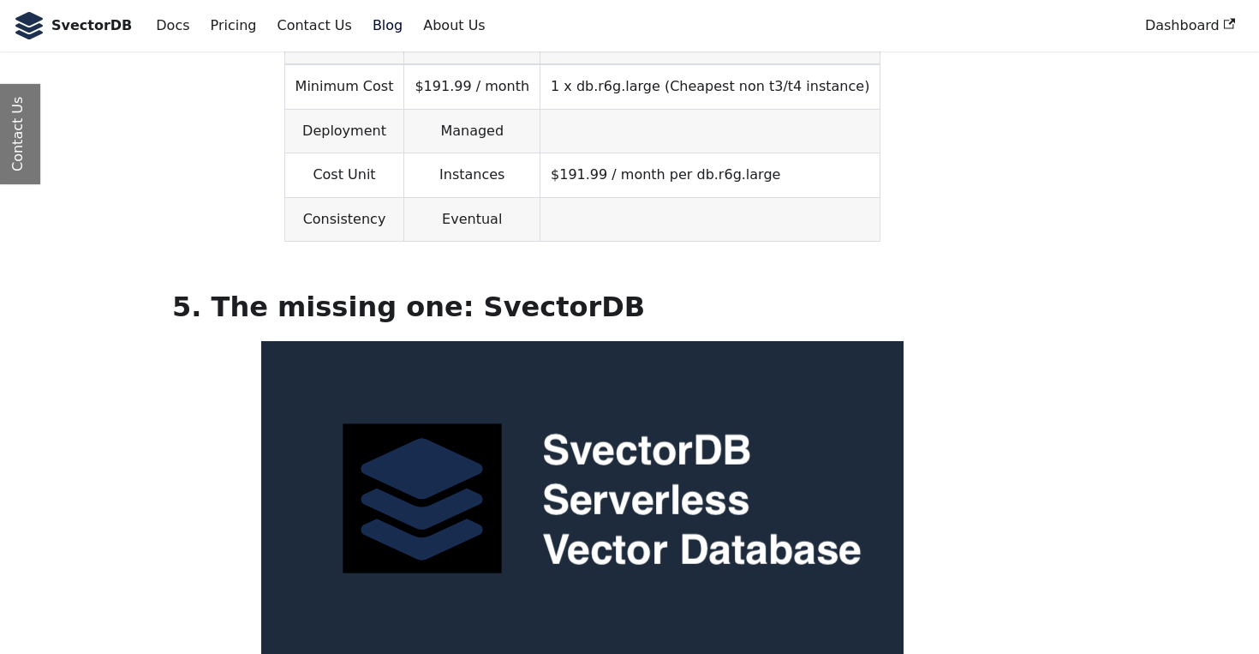
scroll to position [4971, 0]
